Goal: Transaction & Acquisition: Obtain resource

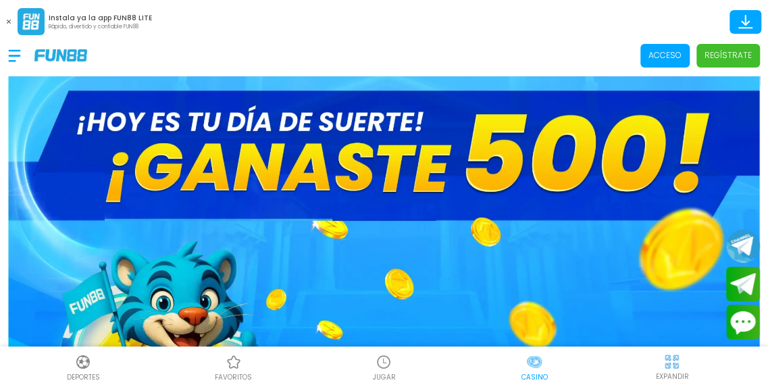
click at [656, 56] on p "Acceso" at bounding box center [664, 55] width 33 height 12
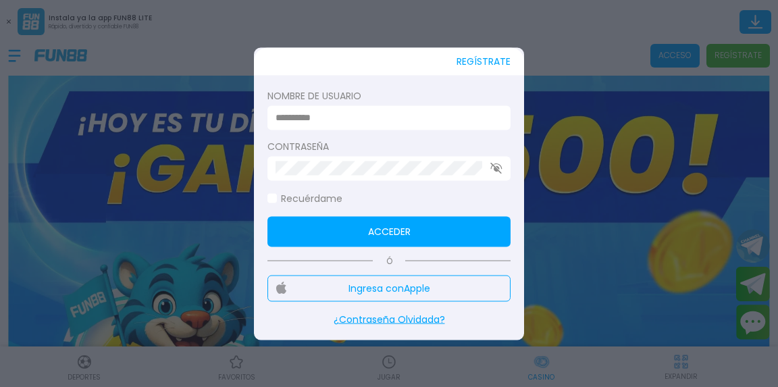
click at [428, 117] on input at bounding box center [384, 118] width 219 height 14
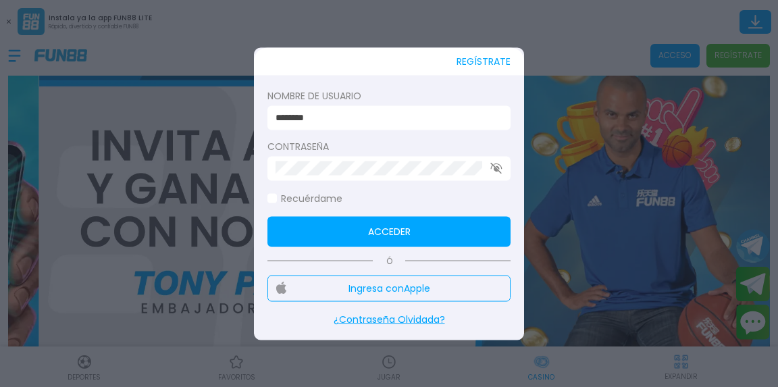
type input "********"
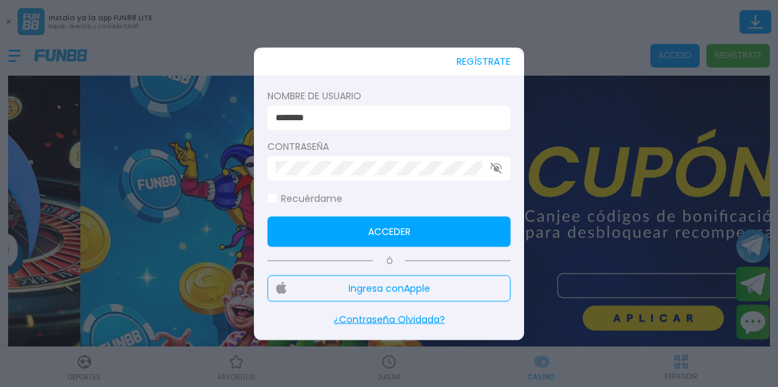
click at [307, 230] on button "Acceder" at bounding box center [388, 231] width 243 height 30
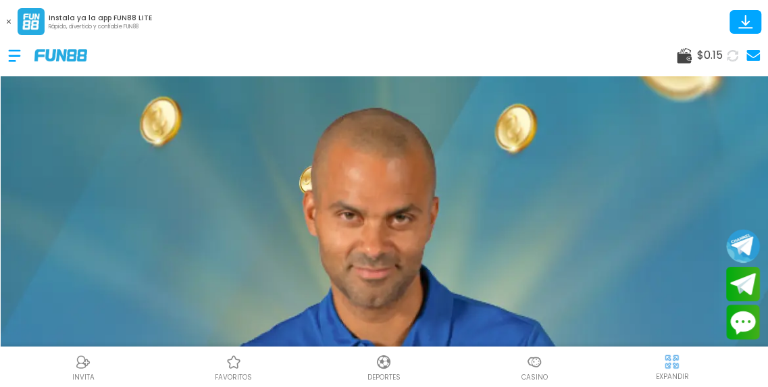
click at [683, 61] on use at bounding box center [684, 56] width 15 height 16
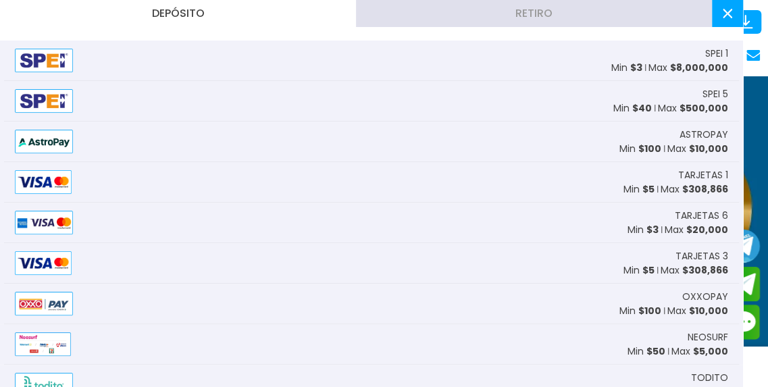
click at [673, 61] on span "$ 8,000,000" at bounding box center [699, 68] width 58 height 14
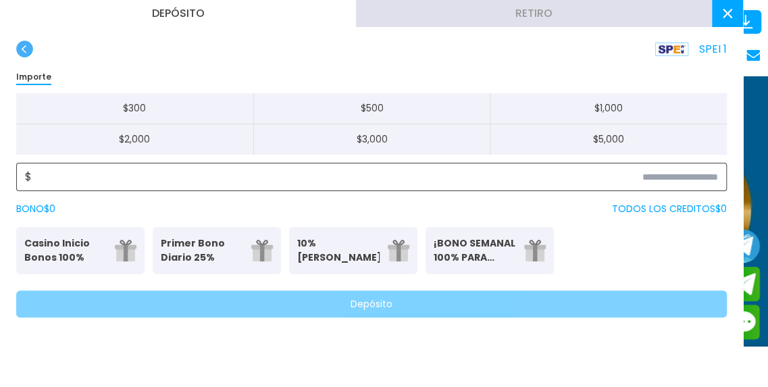
click at [514, 176] on input at bounding box center [375, 177] width 686 height 16
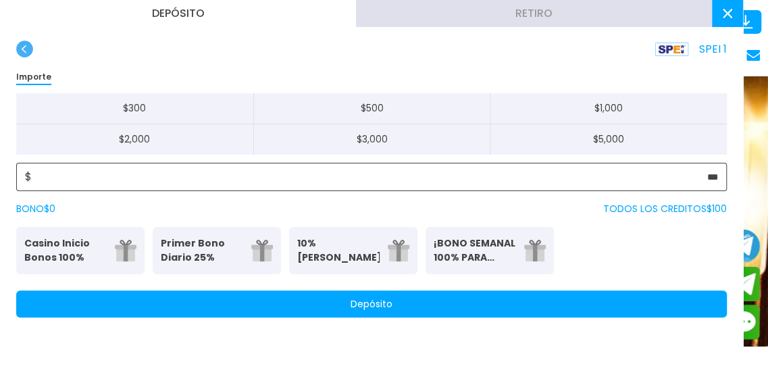
type input "***"
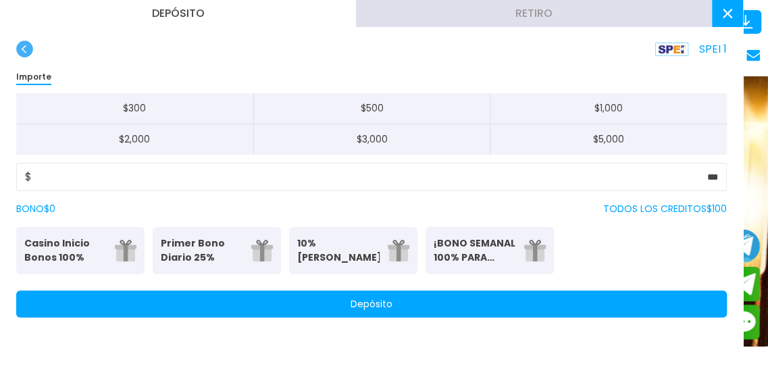
click at [446, 305] on button "Depósito" at bounding box center [371, 303] width 710 height 27
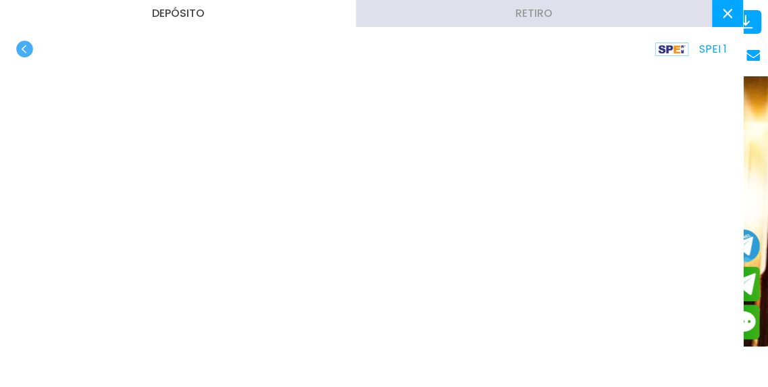
click at [729, 16] on use at bounding box center [726, 13] width 9 height 9
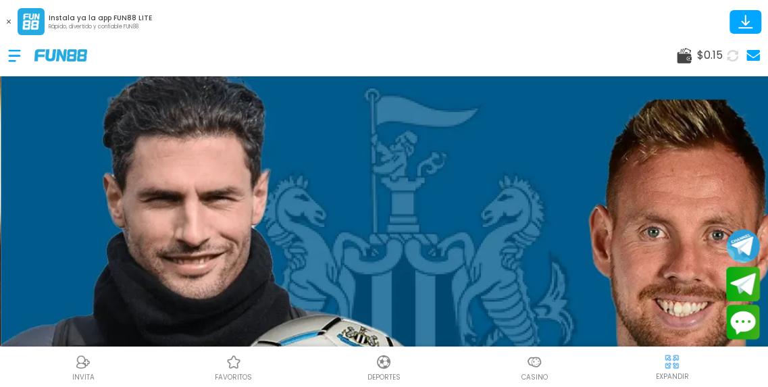
click at [733, 55] on icon at bounding box center [731, 55] width 11 height 11
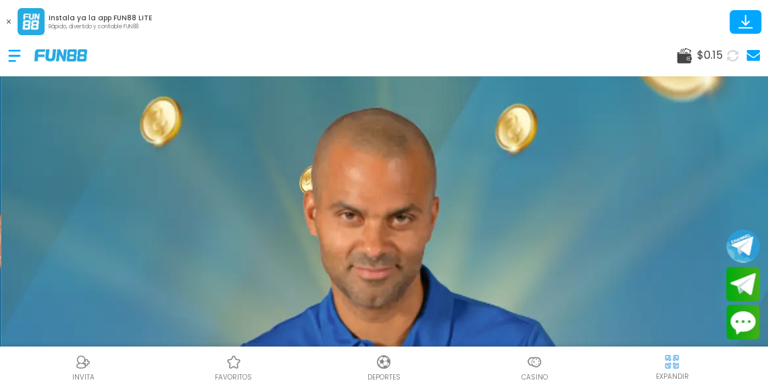
click at [733, 55] on icon at bounding box center [731, 55] width 11 height 11
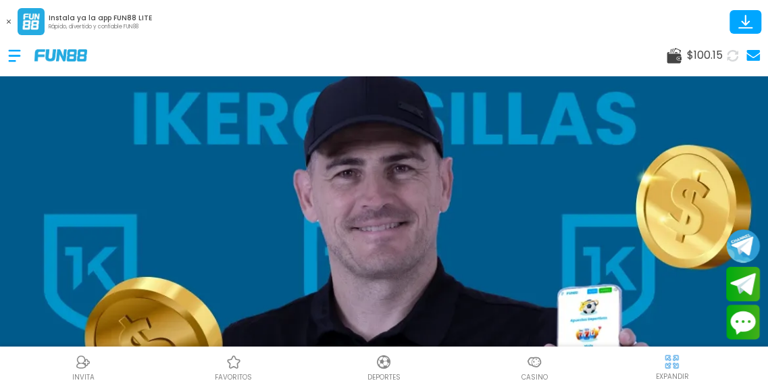
click at [526, 365] on img at bounding box center [534, 362] width 16 height 16
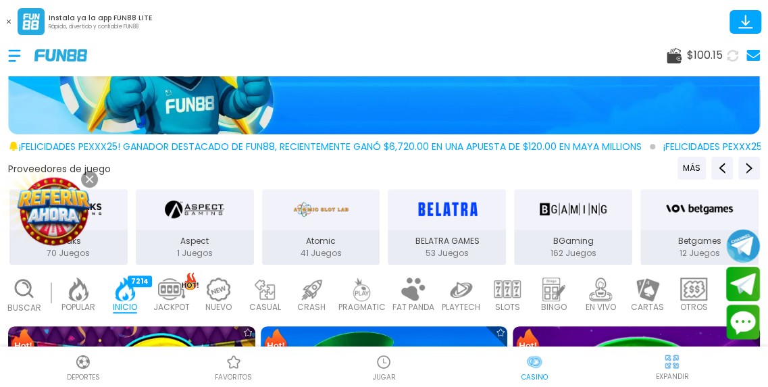
scroll to position [367, 0]
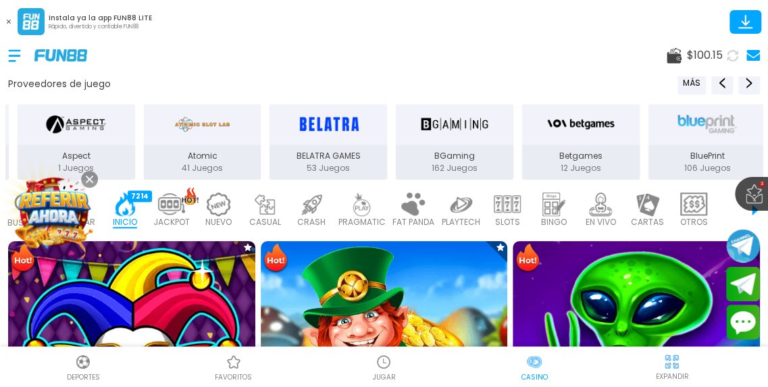
click at [375, 350] on div "Deportes favoritos JUGAR Casino EXPANDIR" at bounding box center [384, 366] width 768 height 41
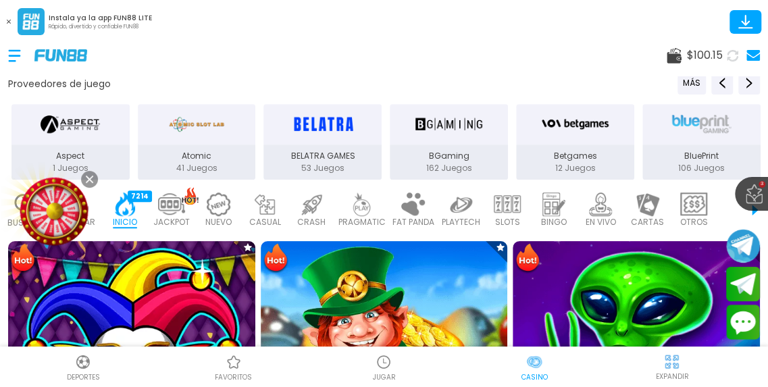
click at [375, 367] on div at bounding box center [383, 362] width 20 height 20
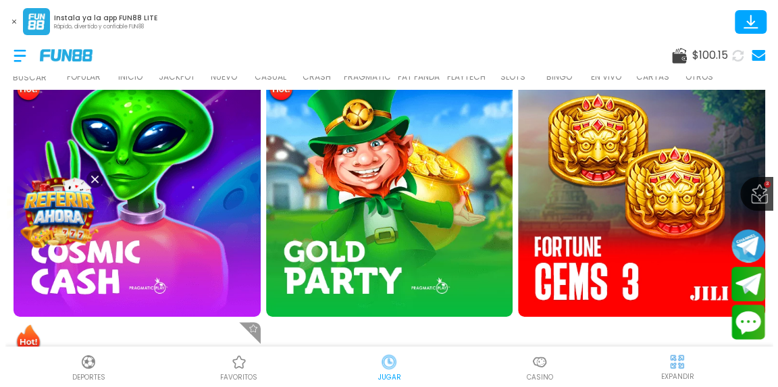
scroll to position [1608, 0]
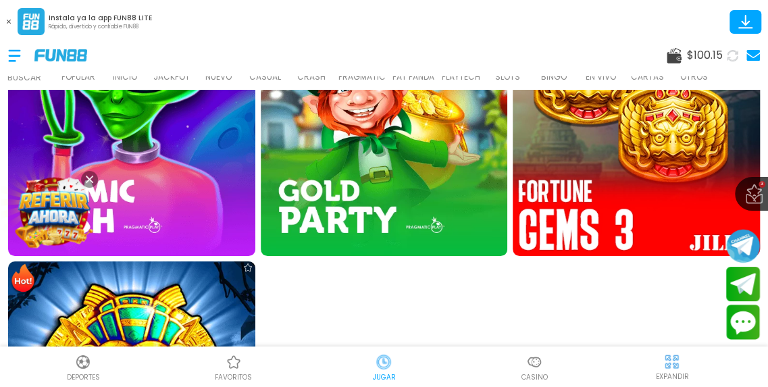
click at [549, 105] on img at bounding box center [635, 132] width 271 height 271
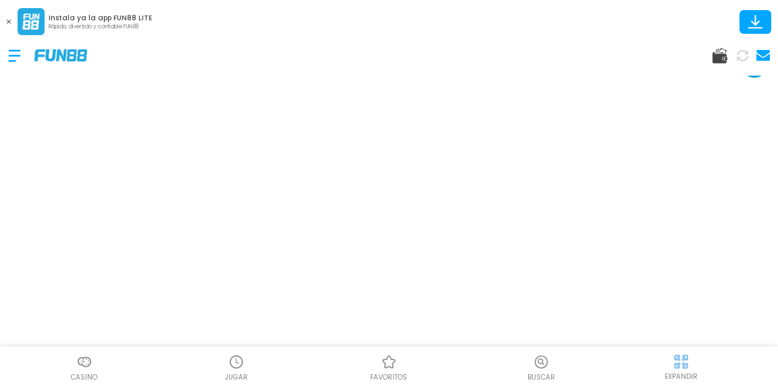
click at [677, 363] on img at bounding box center [680, 361] width 17 height 17
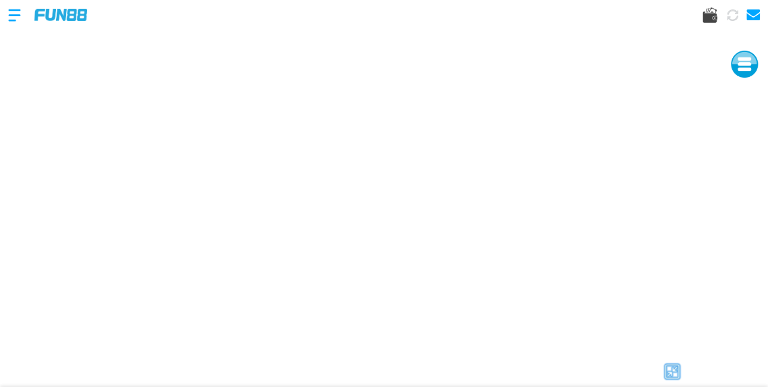
click at [663, 367] on img at bounding box center [672, 371] width 20 height 20
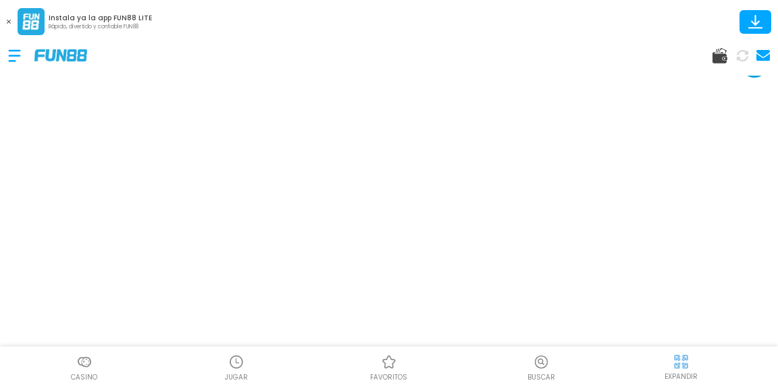
click at [687, 367] on img at bounding box center [680, 361] width 17 height 17
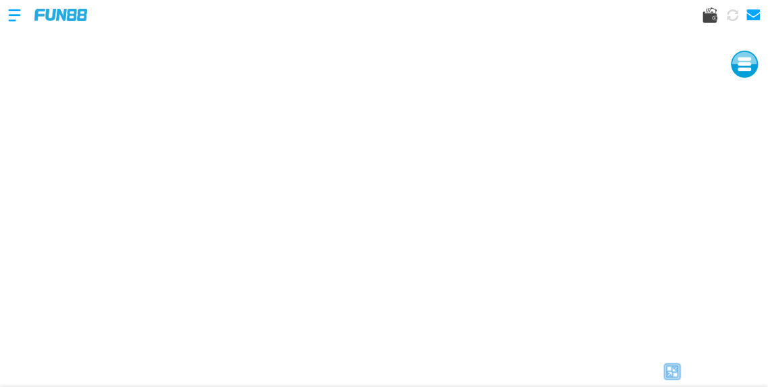
click at [16, 9] on div at bounding box center [21, 15] width 26 height 40
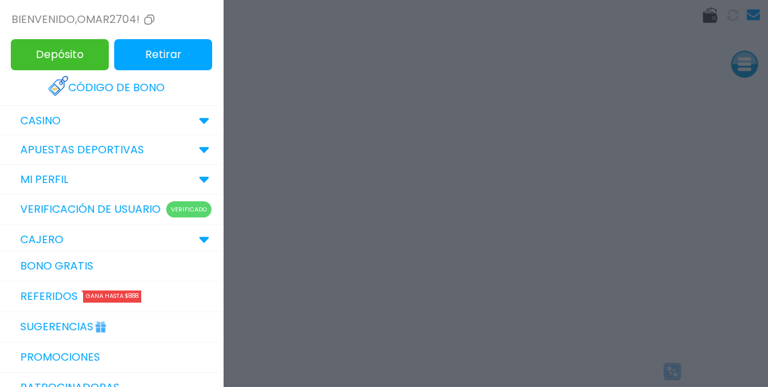
scroll to position [116, 0]
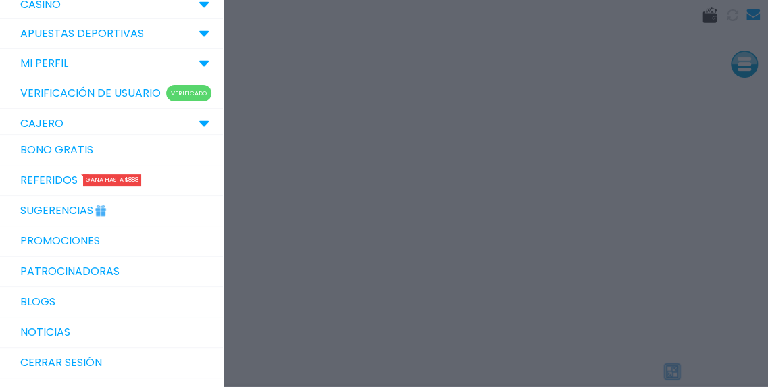
click at [80, 163] on link "Bono Gratis" at bounding box center [111, 150] width 223 height 30
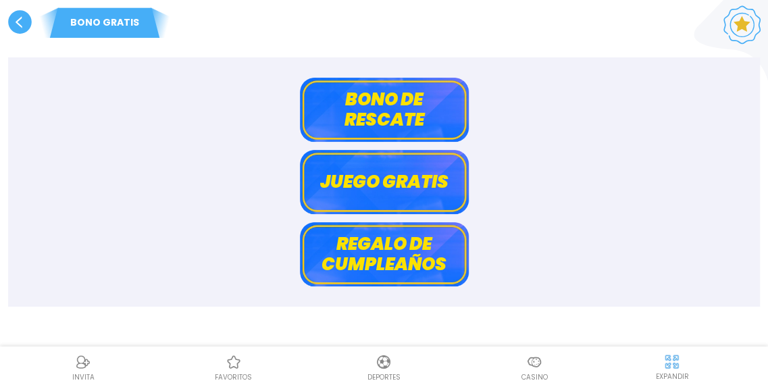
click at [371, 112] on button "Bono de rescate" at bounding box center [384, 110] width 169 height 64
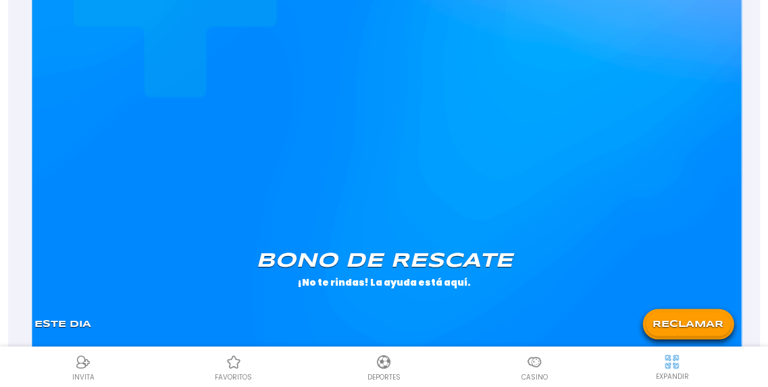
scroll to position [1203, 0]
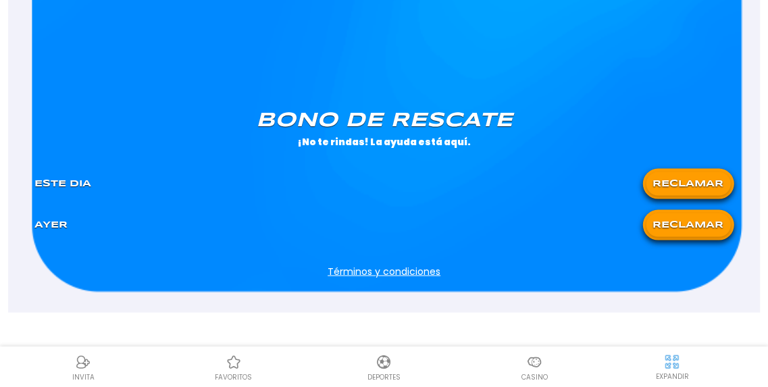
click at [680, 170] on div "RECLAMAR" at bounding box center [687, 184] width 91 height 30
click at [681, 182] on button "RECLAMAR" at bounding box center [687, 184] width 84 height 24
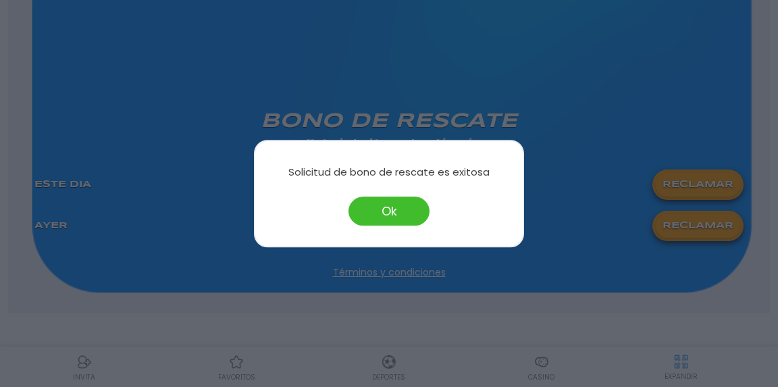
click at [377, 203] on button "Ok" at bounding box center [388, 210] width 81 height 29
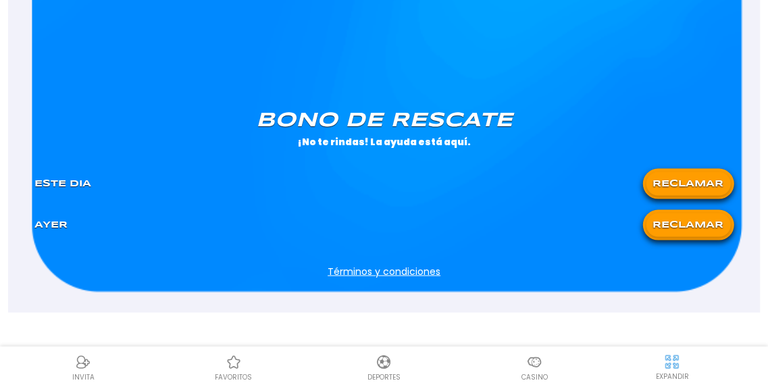
click at [519, 377] on div "Casino" at bounding box center [534, 367] width 151 height 30
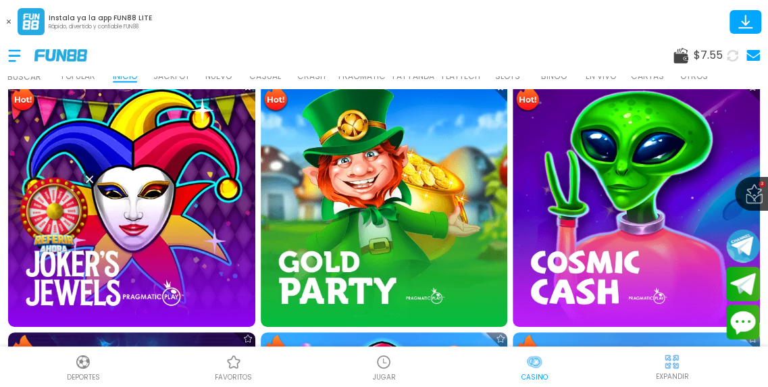
scroll to position [486, 0]
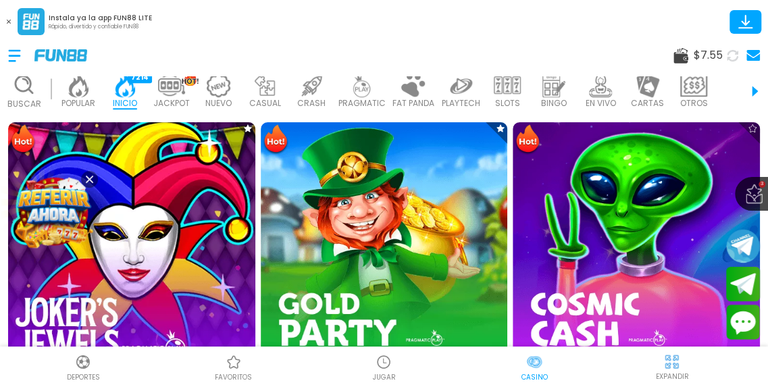
click at [196, 261] on img at bounding box center [131, 244] width 271 height 271
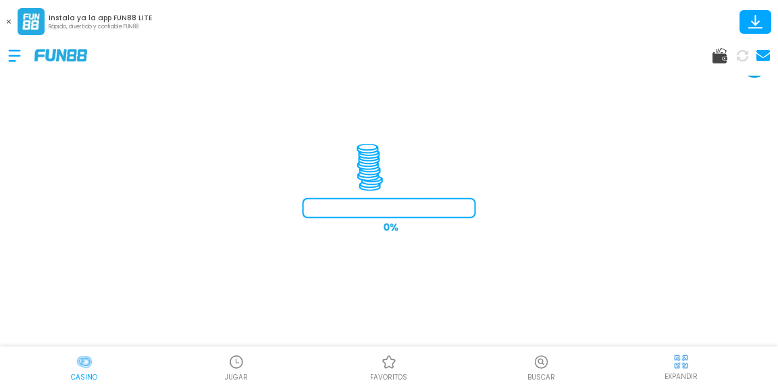
click at [679, 369] on div at bounding box center [680, 361] width 20 height 20
